Goal: Find specific page/section: Find specific page/section

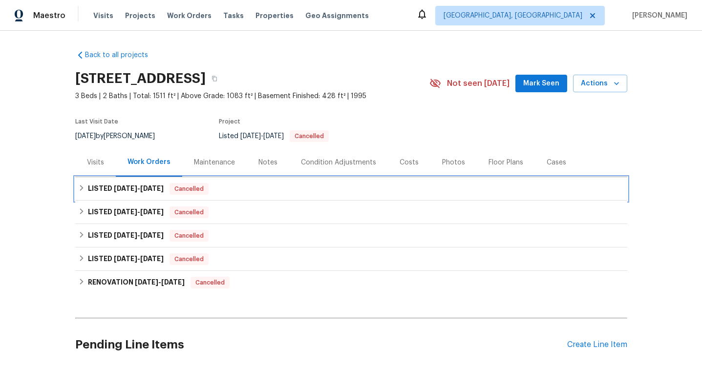
click at [218, 192] on div "LISTED [DATE] - [DATE] Cancelled" at bounding box center [351, 189] width 546 height 12
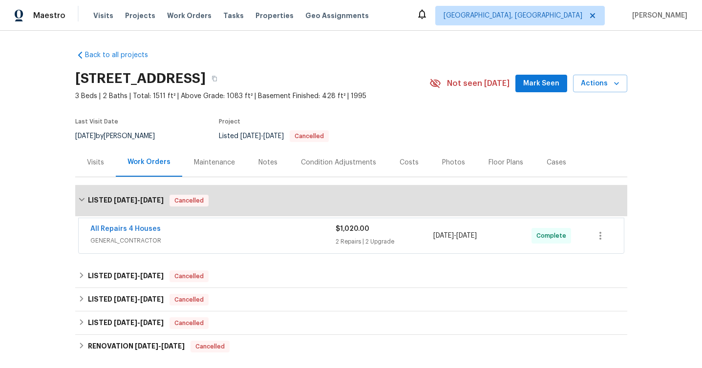
click at [218, 246] on div "All Repairs 4 Houses GENERAL_CONTRACTOR" at bounding box center [212, 235] width 245 height 23
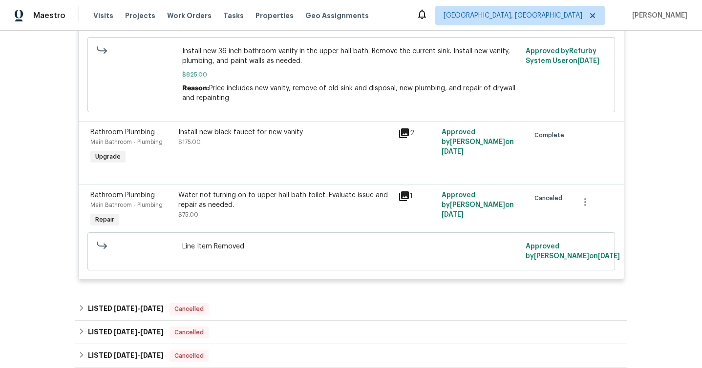
scroll to position [437, 0]
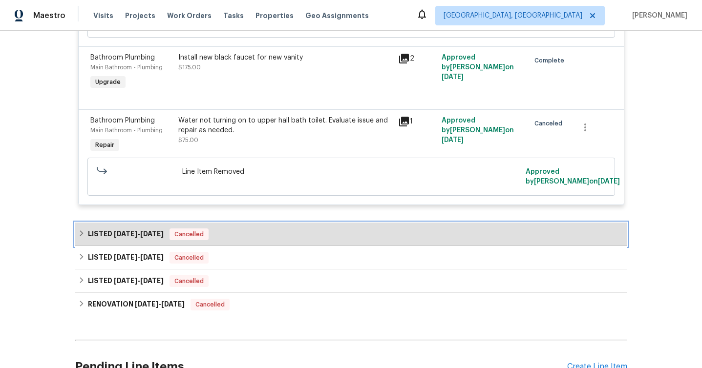
click at [246, 232] on div "LISTED [DATE] - [DATE] Cancelled" at bounding box center [351, 235] width 546 height 12
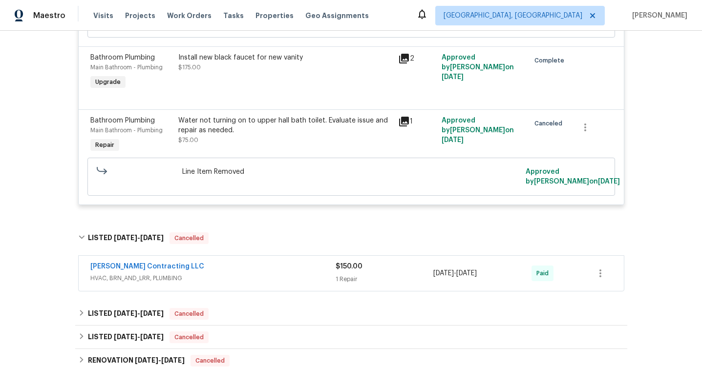
click at [248, 271] on div "[PERSON_NAME] Contracting LLC" at bounding box center [212, 268] width 245 height 12
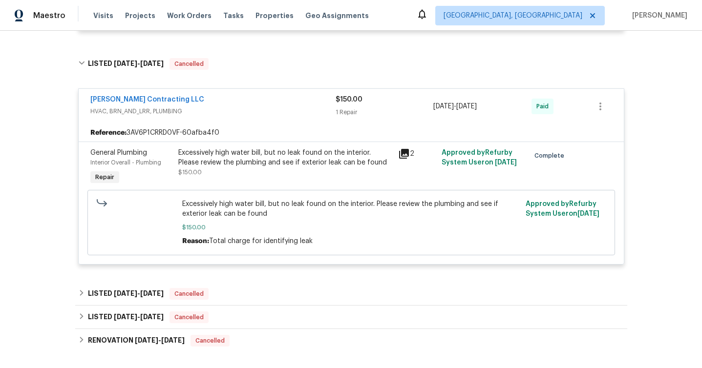
scroll to position [614, 0]
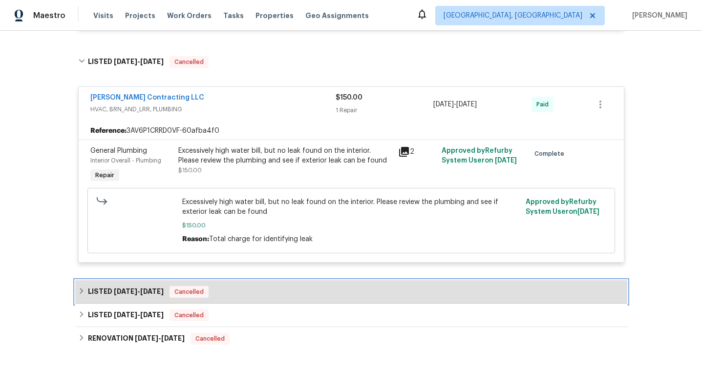
click at [274, 283] on div "LISTED [DATE] - [DATE] Cancelled" at bounding box center [351, 291] width 552 height 23
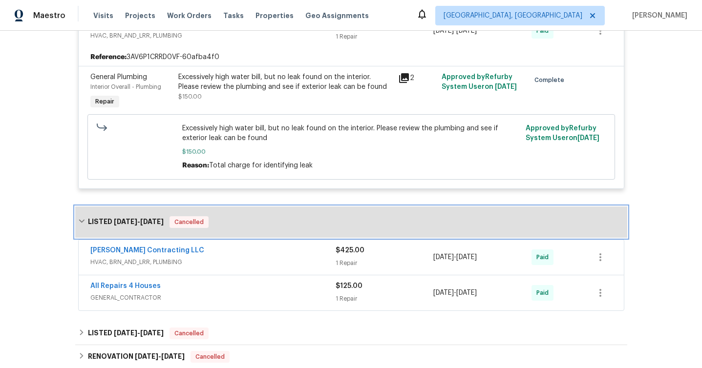
scroll to position [720, 0]
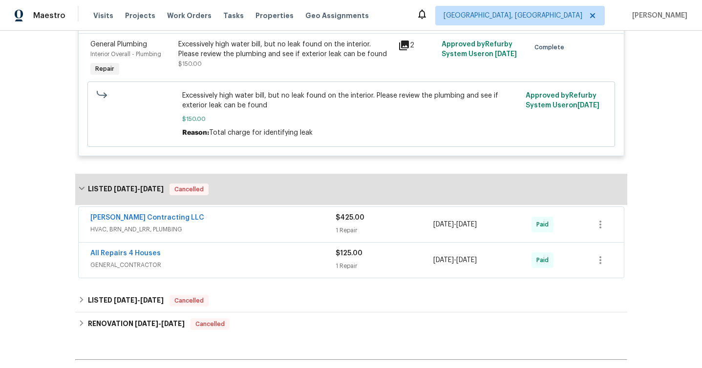
click at [270, 221] on div "[PERSON_NAME] Contracting LLC" at bounding box center [212, 219] width 245 height 12
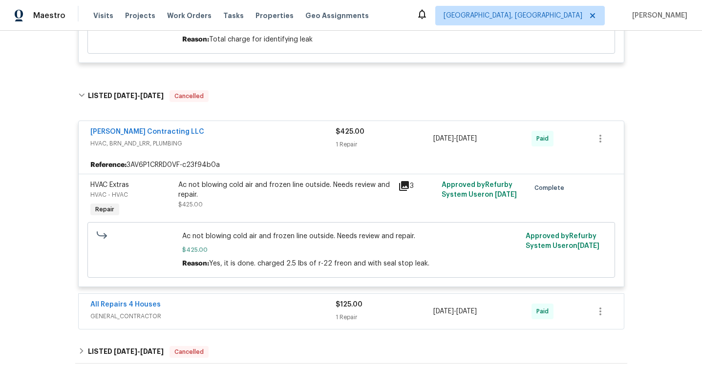
scroll to position [870, 0]
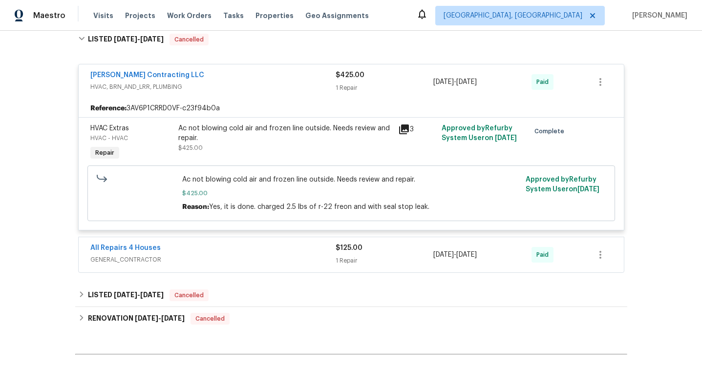
click at [255, 255] on div "All Repairs 4 Houses" at bounding box center [212, 249] width 245 height 12
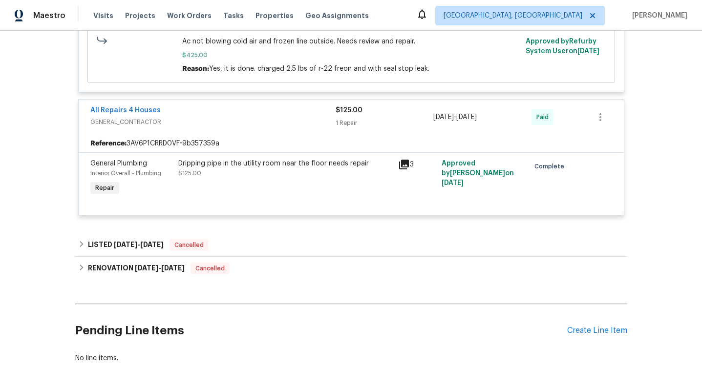
scroll to position [1009, 0]
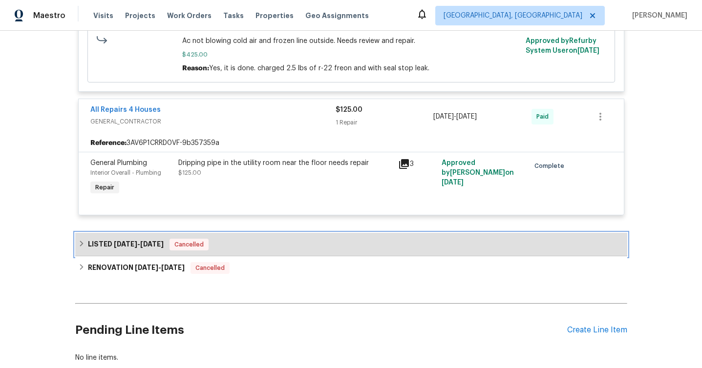
click at [238, 241] on div "LISTED [DATE] - [DATE] Cancelled" at bounding box center [351, 244] width 552 height 23
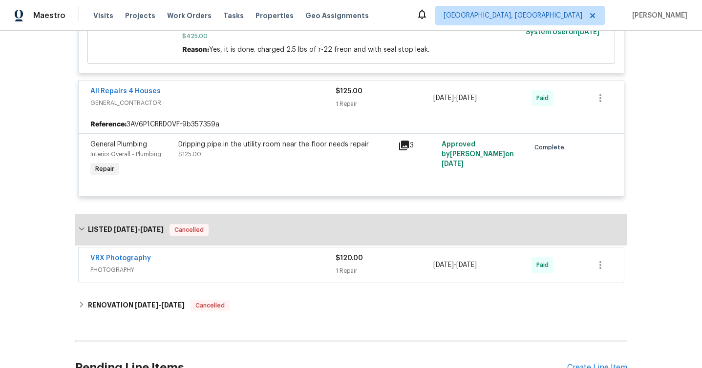
click at [247, 274] on span "PHOTOGRAPHY" at bounding box center [212, 270] width 245 height 10
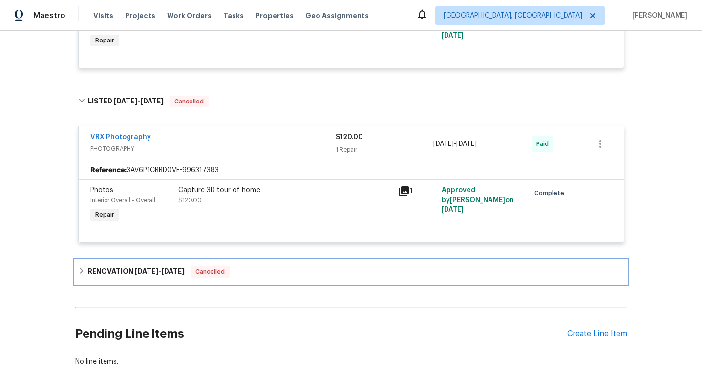
click at [251, 277] on div "RENOVATION [DATE] - [DATE] Cancelled" at bounding box center [351, 272] width 546 height 12
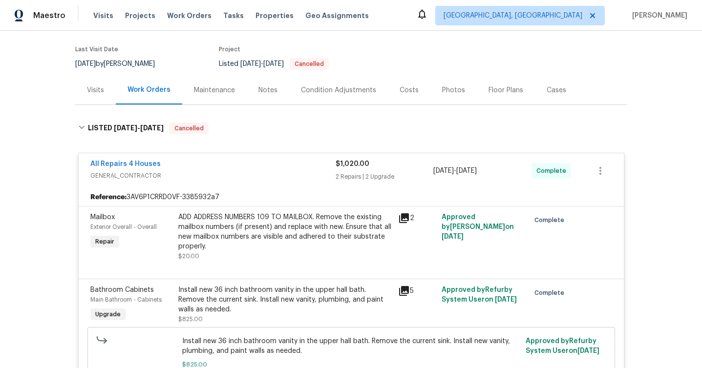
scroll to position [0, 0]
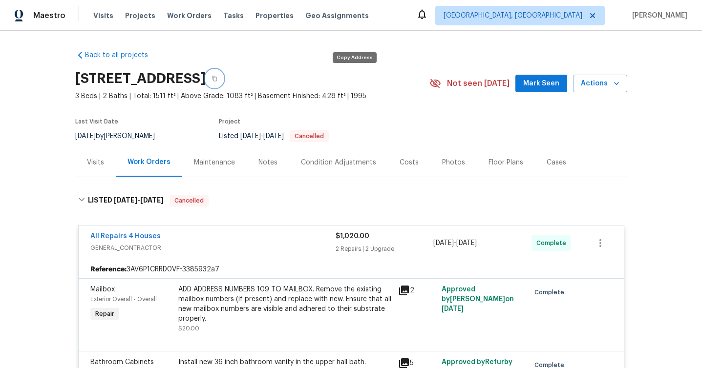
click at [223, 74] on button "button" at bounding box center [215, 79] width 18 height 18
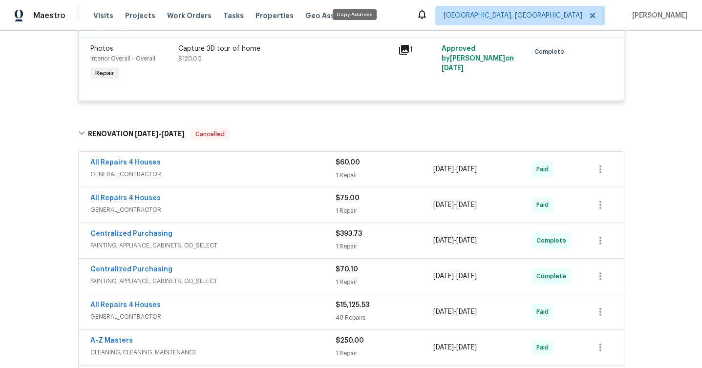
scroll to position [1593, 0]
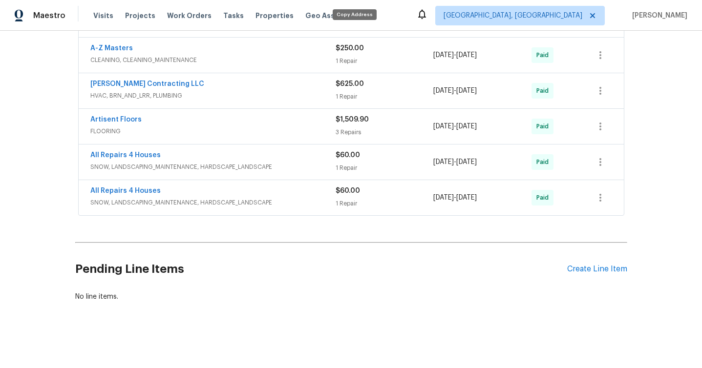
click at [191, 203] on span "SNOW, LANDSCAPING_MAINTENANCE, HARDSCAPE_LANDSCAPE" at bounding box center [212, 203] width 245 height 10
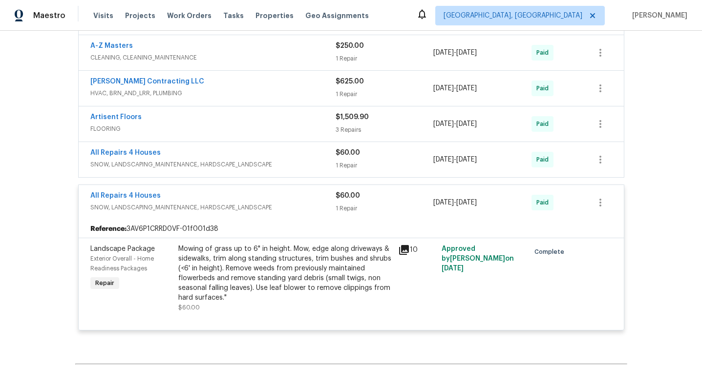
click at [219, 167] on span "SNOW, LANDSCAPING_MAINTENANCE, HARDSCAPE_LANDSCAPE" at bounding box center [212, 165] width 245 height 10
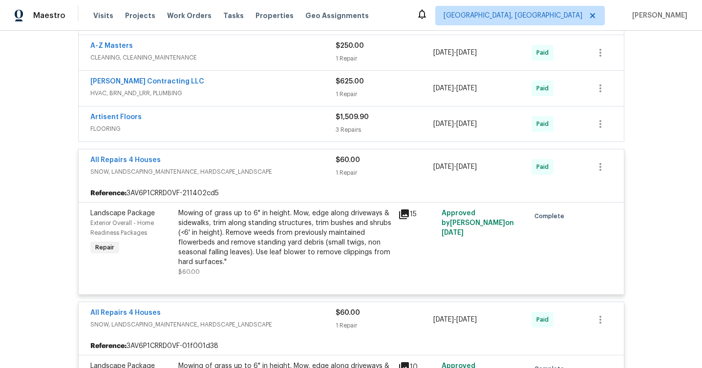
click at [222, 134] on span "FLOORING" at bounding box center [212, 129] width 245 height 10
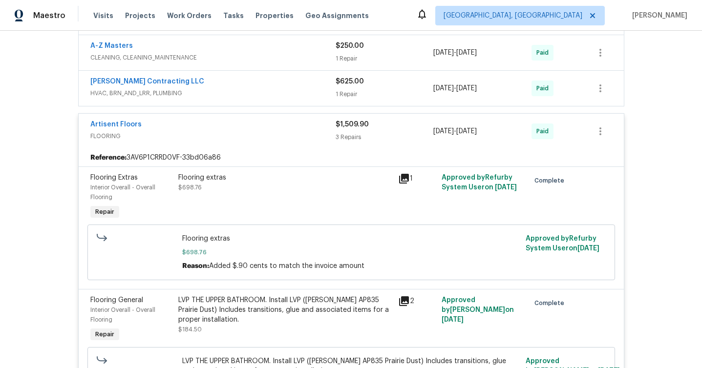
click at [219, 91] on span "HVAC, BRN_AND_LRR, PLUMBING" at bounding box center [212, 93] width 245 height 10
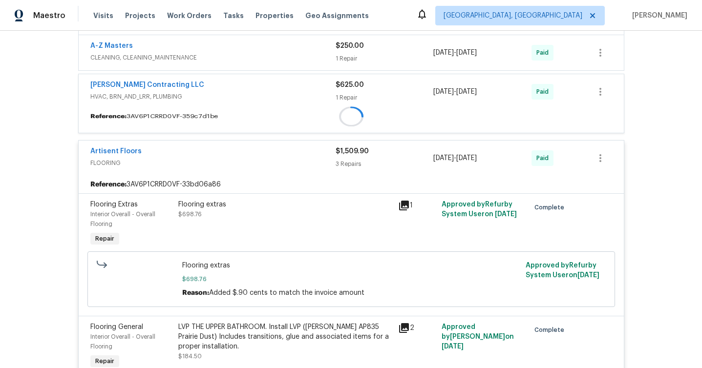
click at [216, 59] on span "CLEANING, CLEANING_MAINTENANCE" at bounding box center [212, 58] width 245 height 10
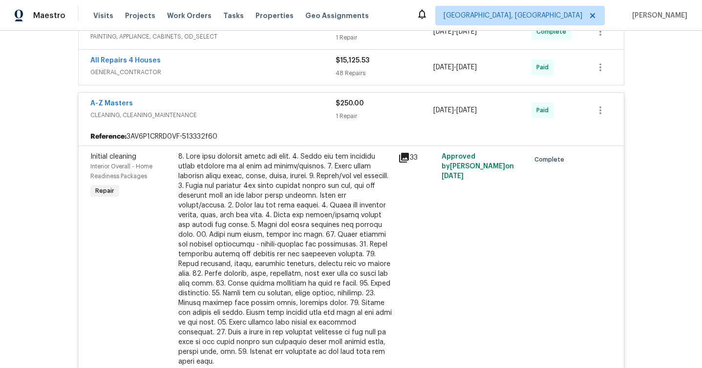
scroll to position [1533, 0]
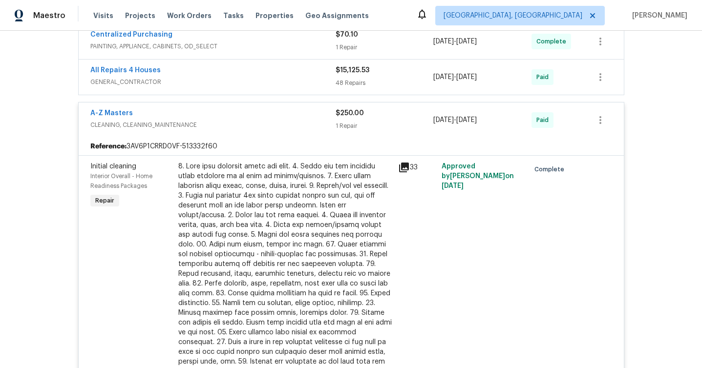
click at [213, 80] on span "GENERAL_CONTRACTOR" at bounding box center [212, 82] width 245 height 10
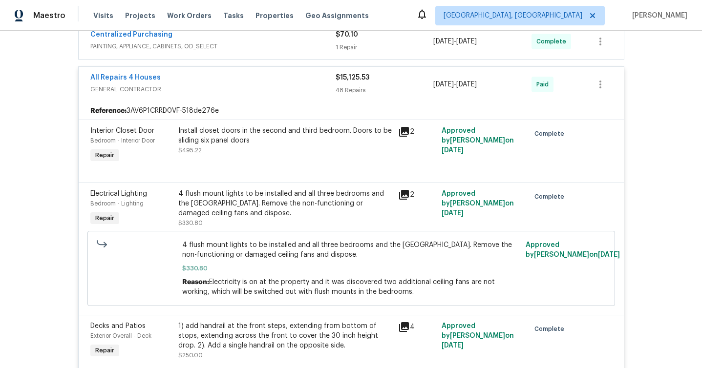
click at [218, 50] on span "PAINTING, APPLIANCE, CABINETS, OD_SELECT" at bounding box center [212, 47] width 245 height 10
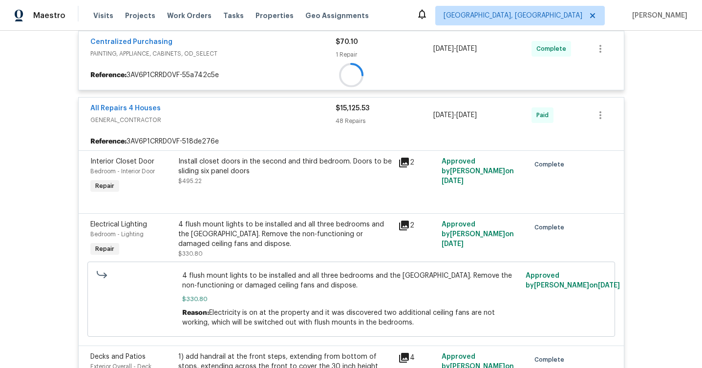
scroll to position [1438, 0]
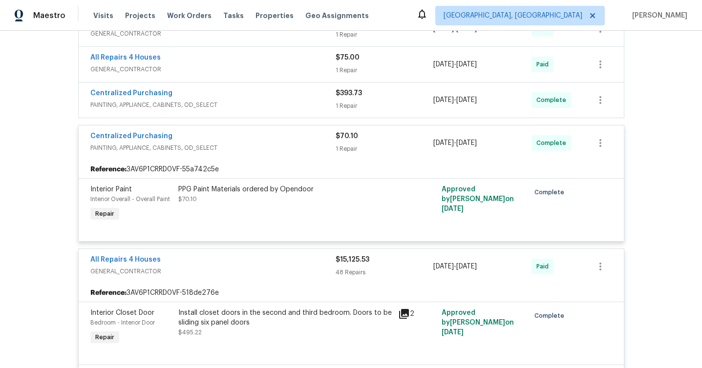
click at [211, 108] on span "PAINTING, APPLIANCE, CABINETS, OD_SELECT" at bounding box center [212, 105] width 245 height 10
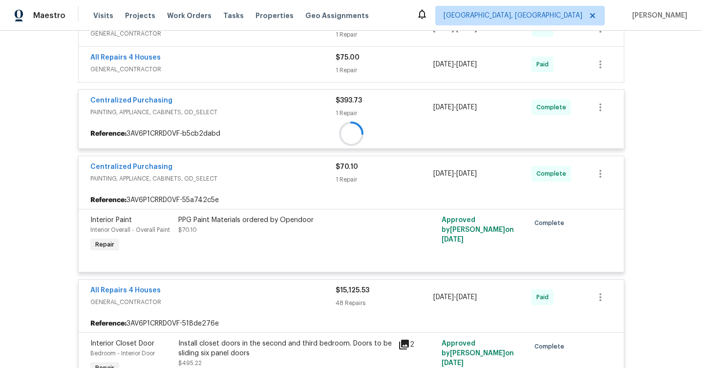
click at [217, 72] on span "GENERAL_CONTRACTOR" at bounding box center [212, 69] width 245 height 10
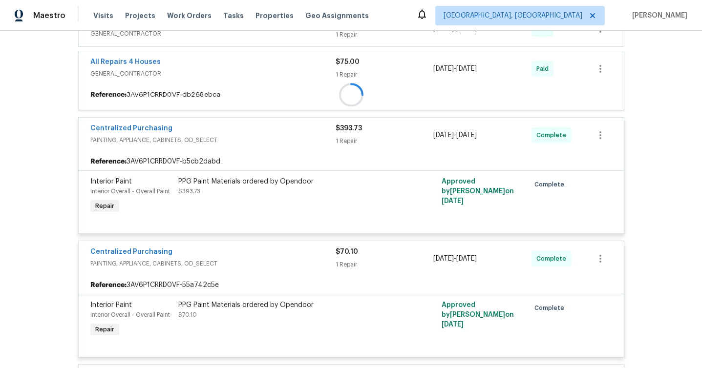
click at [203, 86] on div "All Repairs 4 Houses GENERAL_CONTRACTOR $75.00 1 Repair [DATE] - [DATE] Paid" at bounding box center [351, 68] width 545 height 35
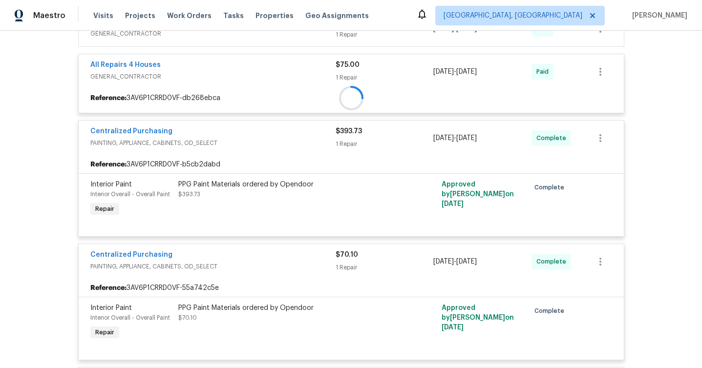
scroll to position [1381, 0]
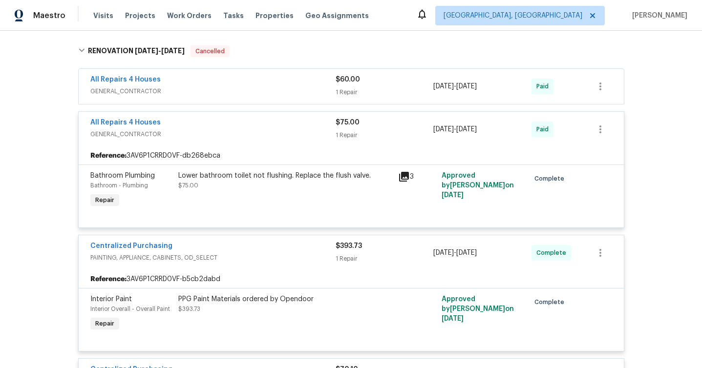
click at [203, 90] on span "GENERAL_CONTRACTOR" at bounding box center [212, 91] width 245 height 10
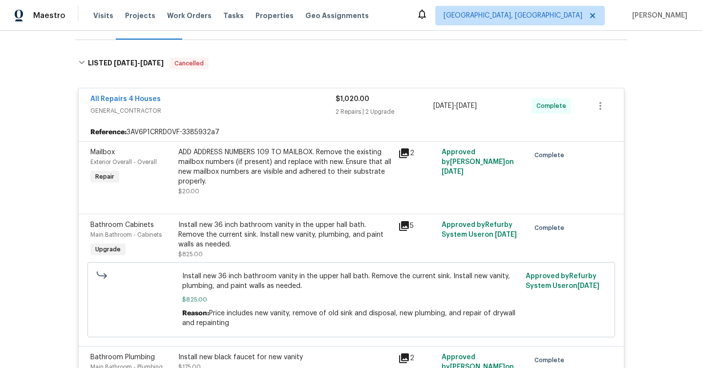
scroll to position [110, 0]
